Goal: Task Accomplishment & Management: Use online tool/utility

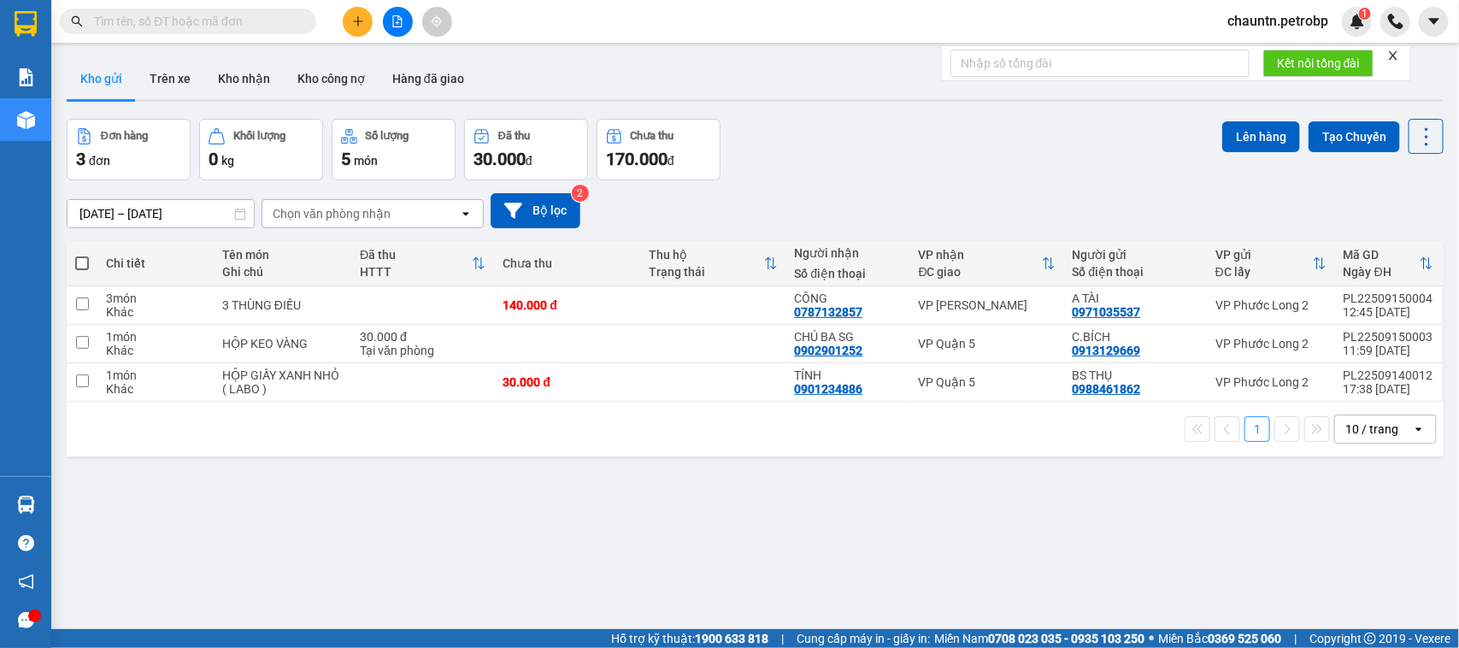
click at [164, 21] on input "text" at bounding box center [195, 21] width 202 height 19
paste input "BT2509150026"
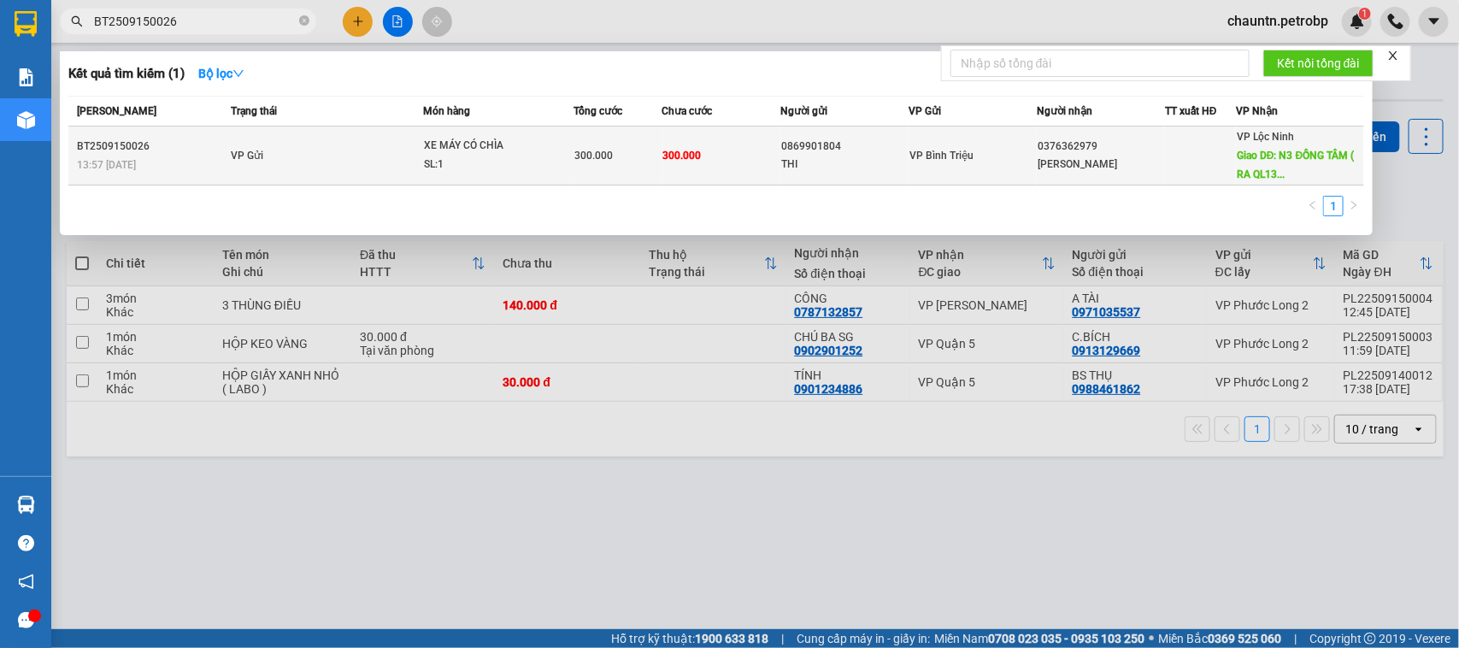
type input "BT2509150026"
click at [724, 160] on td "300.000" at bounding box center [722, 156] width 118 height 59
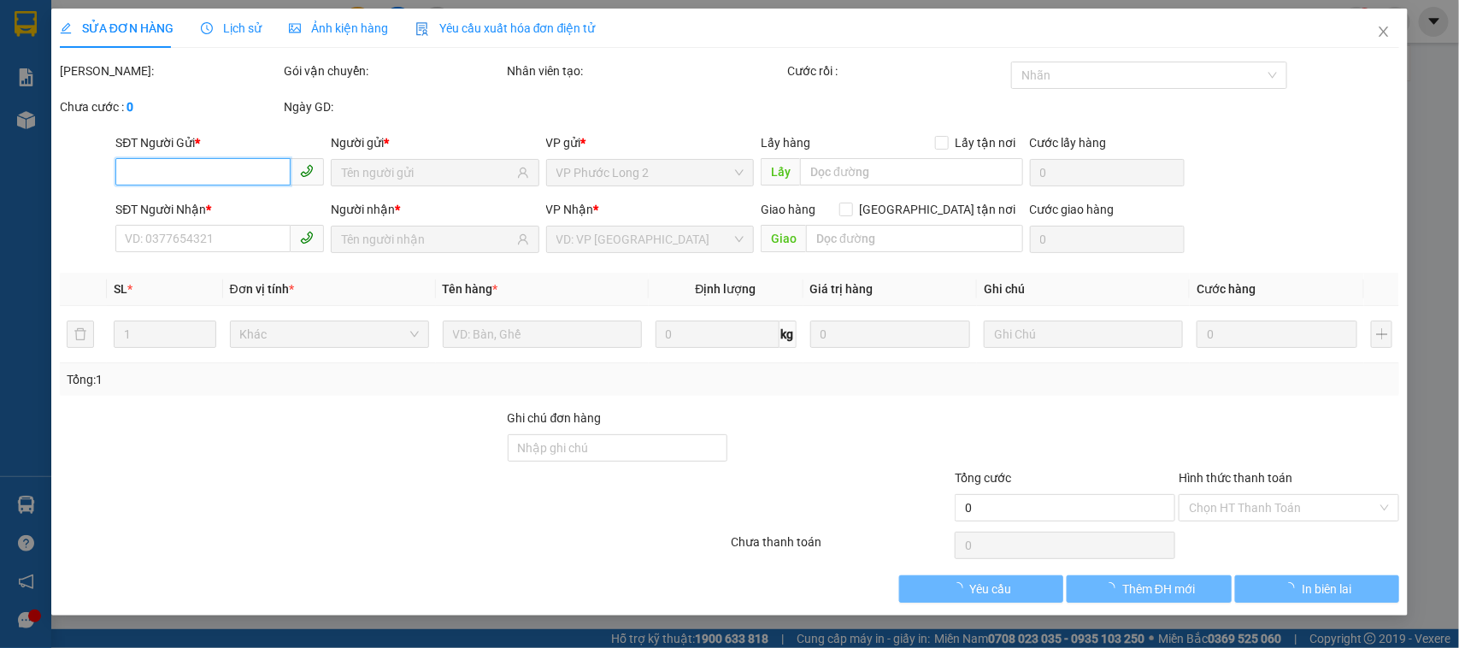
type input "0869901804"
type input "THI"
type input "0376362979"
type input "[PERSON_NAME]"
type input "N3 ĐỒNG TÂM ( RA QL13 LẤY HÀNG )"
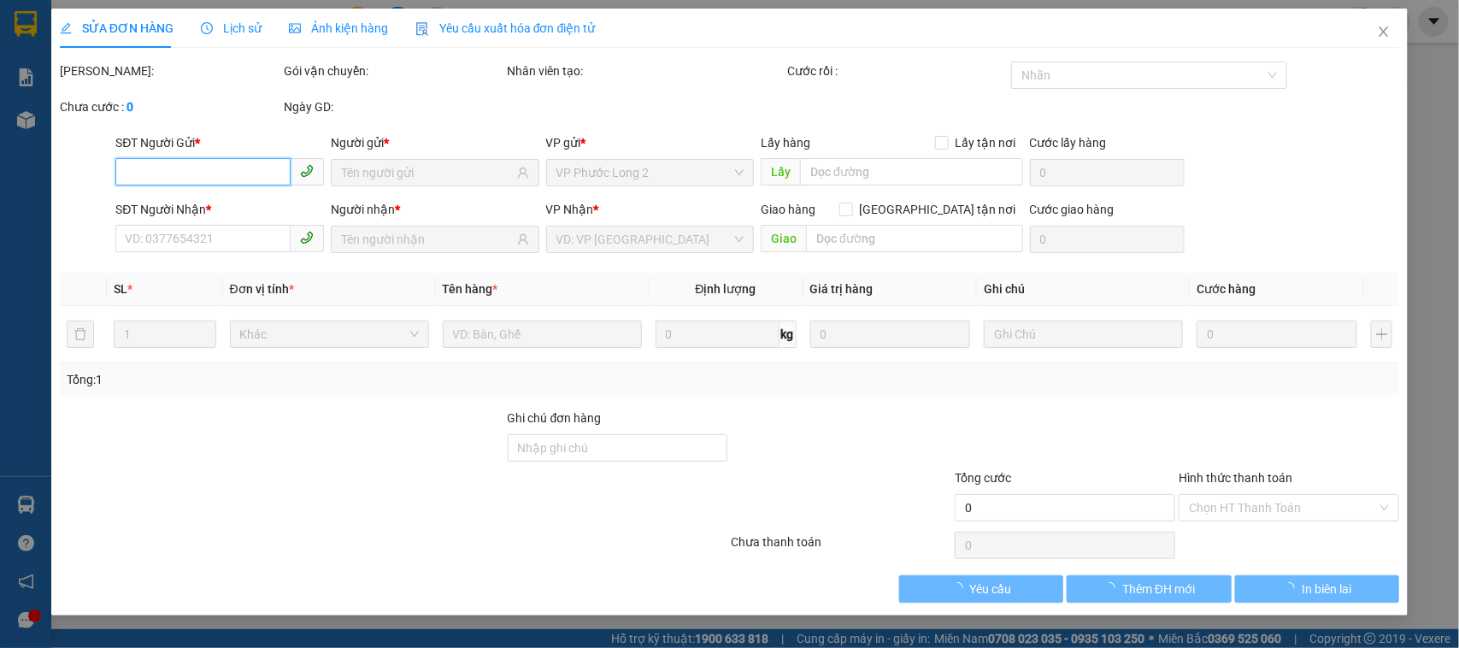
type input "300.000"
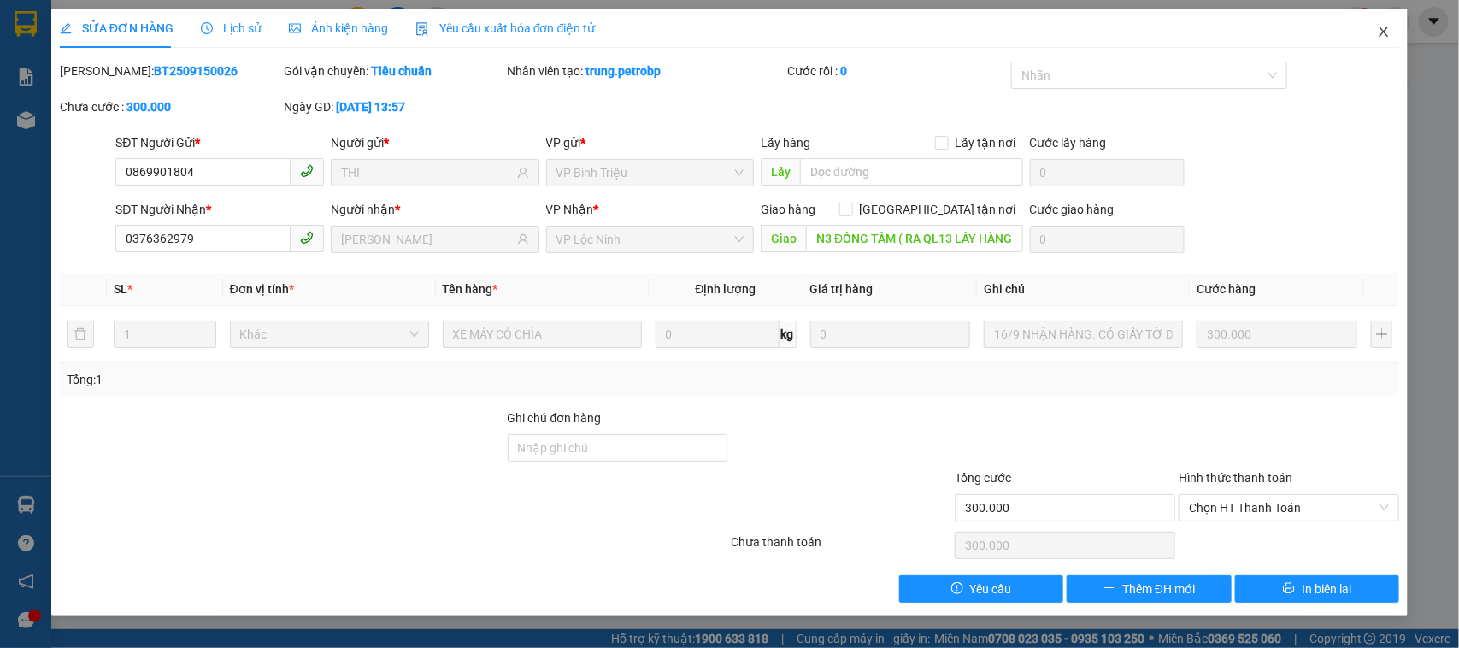
click at [1388, 32] on icon "close" at bounding box center [1384, 32] width 14 height 14
